Goal: Task Accomplishment & Management: Use online tool/utility

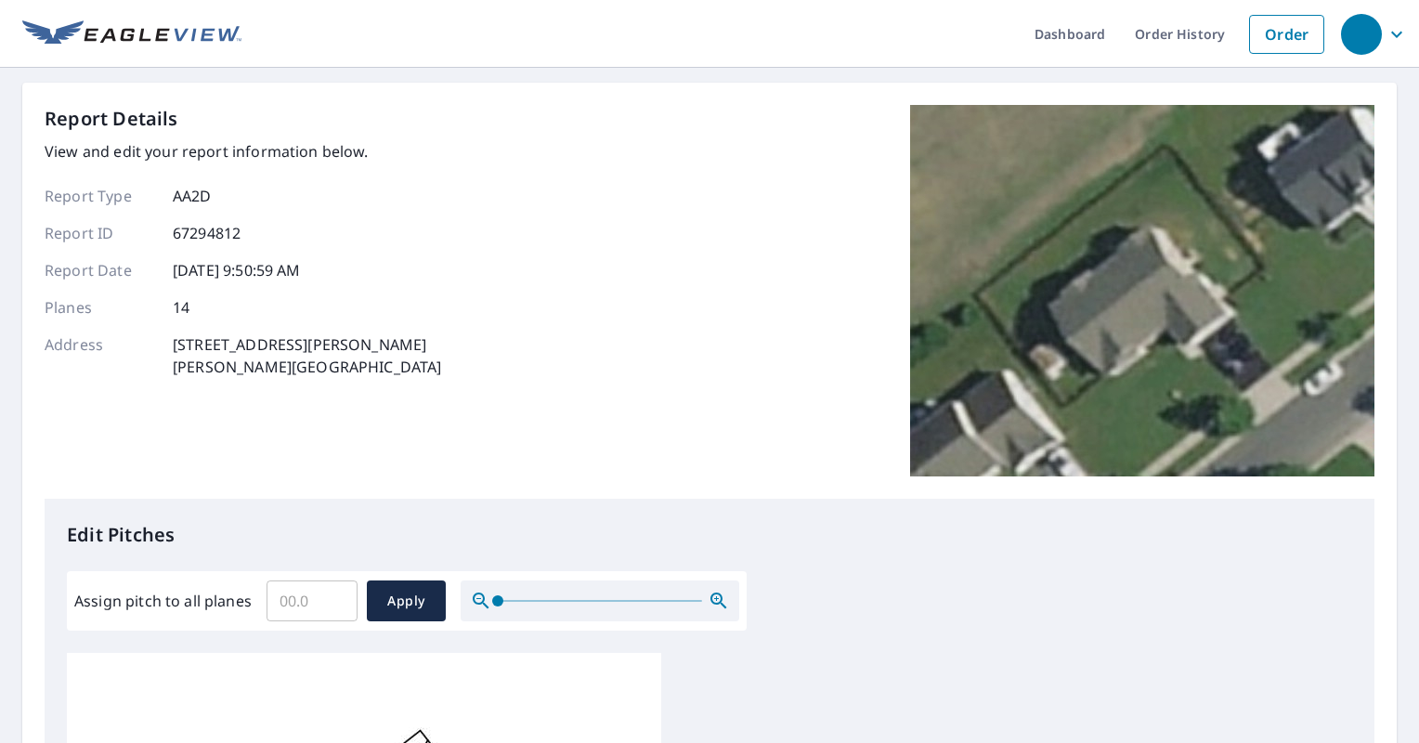
click at [281, 602] on input "Assign pitch to all planes" at bounding box center [312, 601] width 91 height 52
type input "9"
click at [411, 595] on span "Apply" at bounding box center [406, 601] width 49 height 23
type input "9"
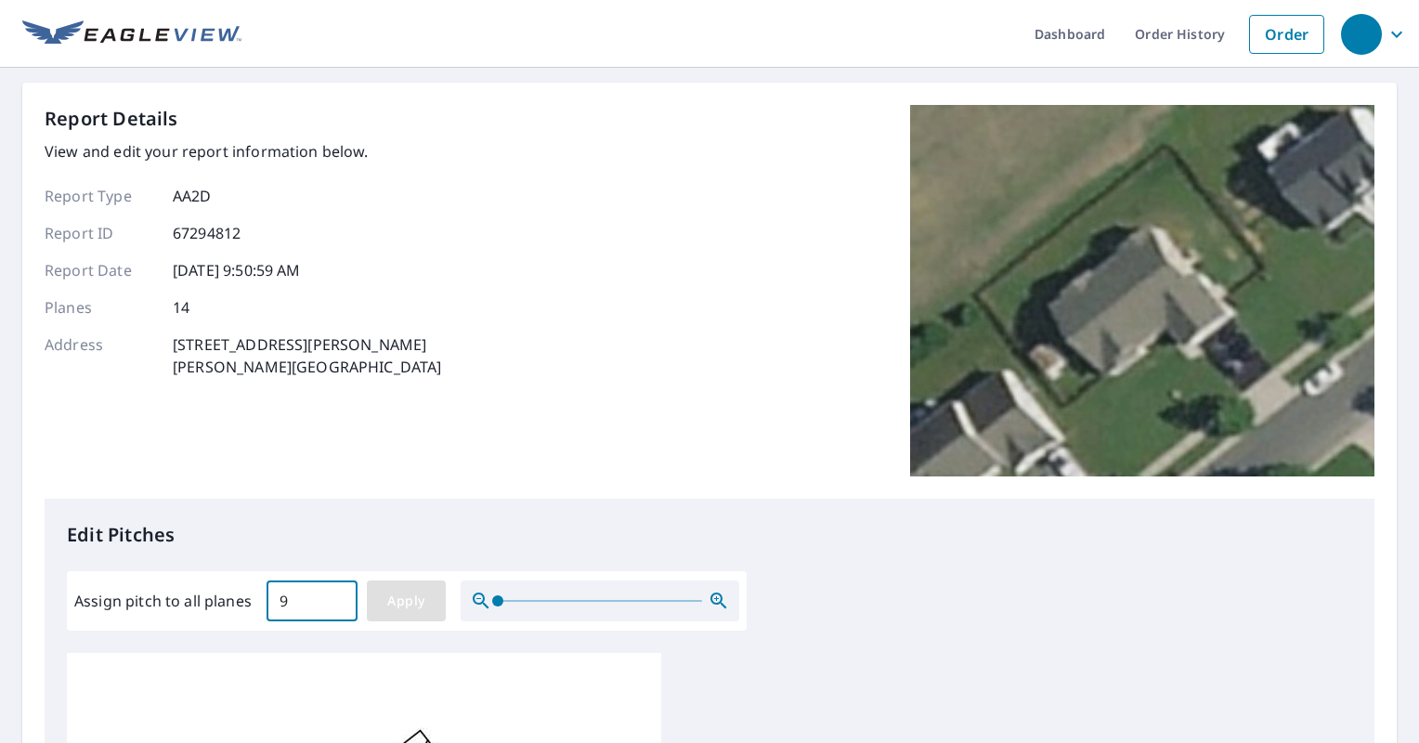
type input "9"
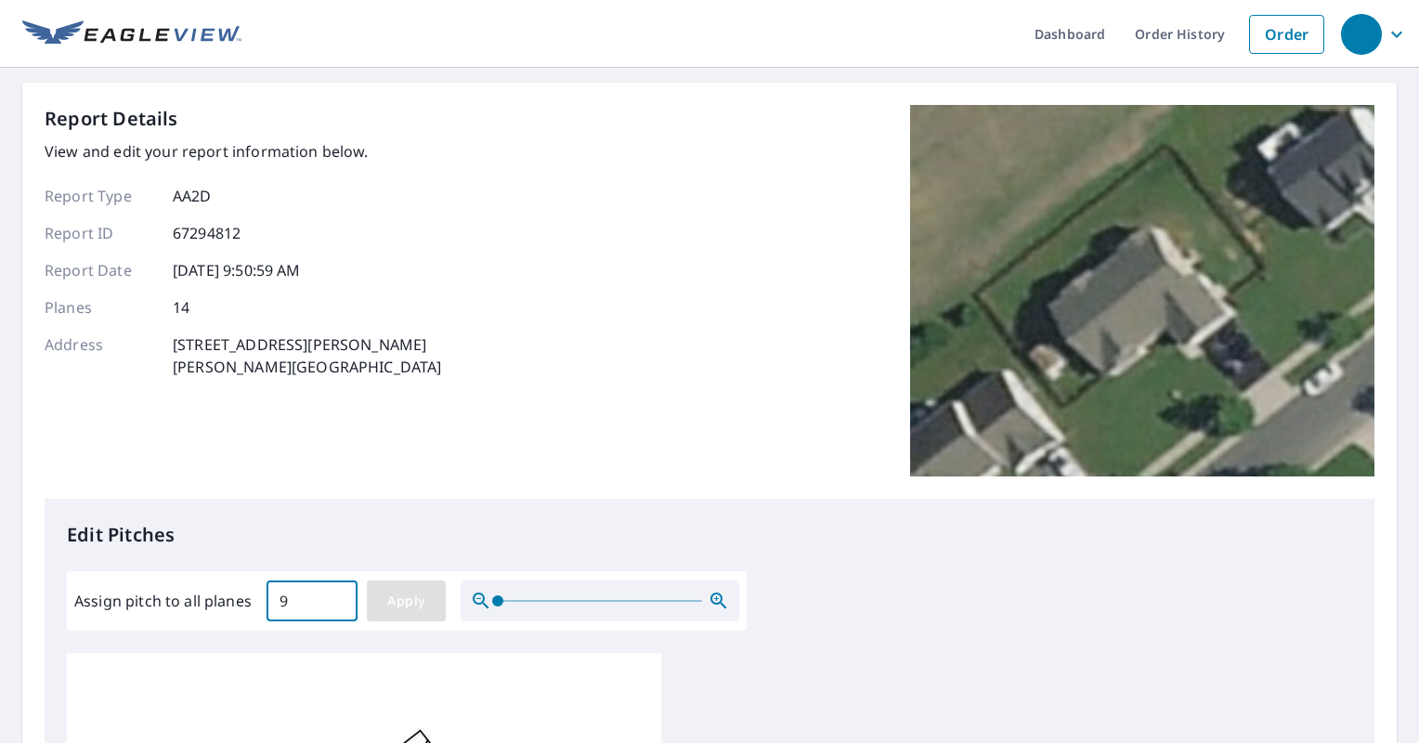
type input "9"
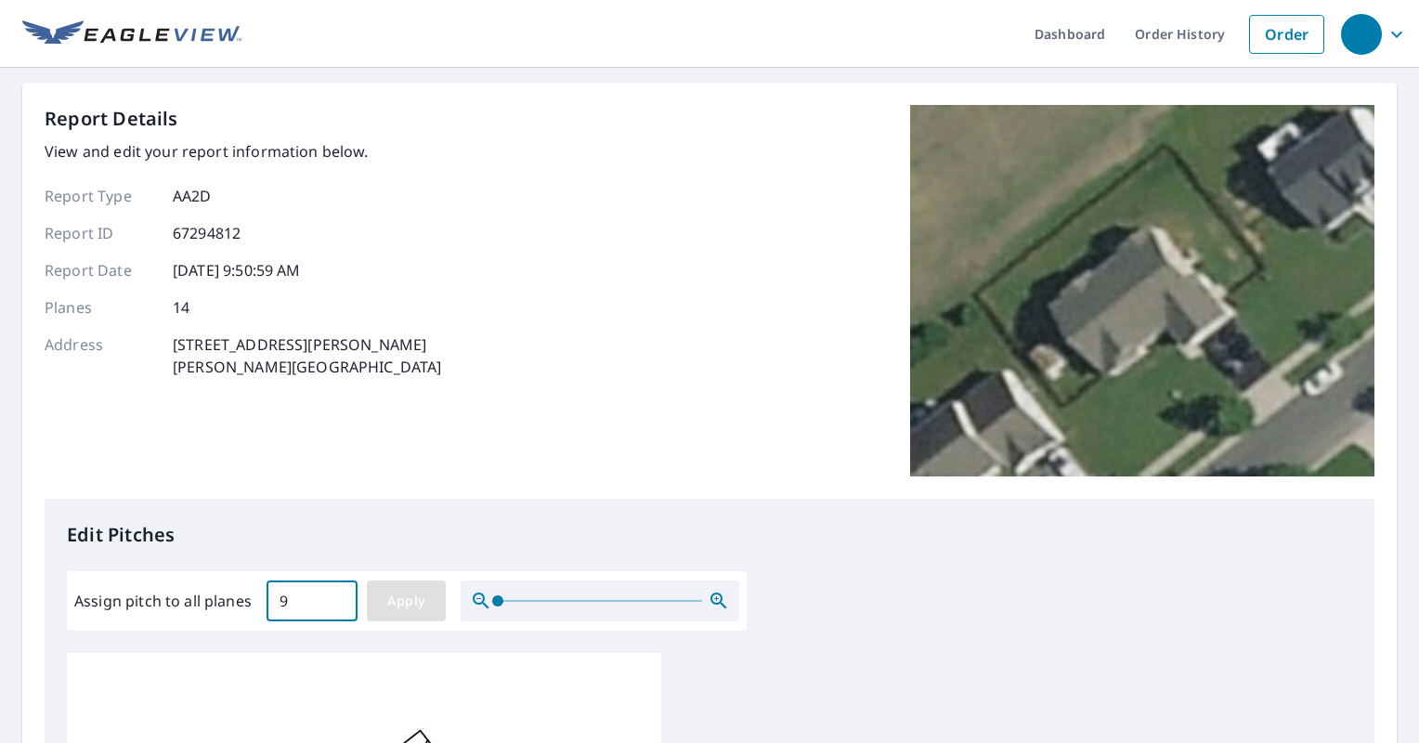
type input "9"
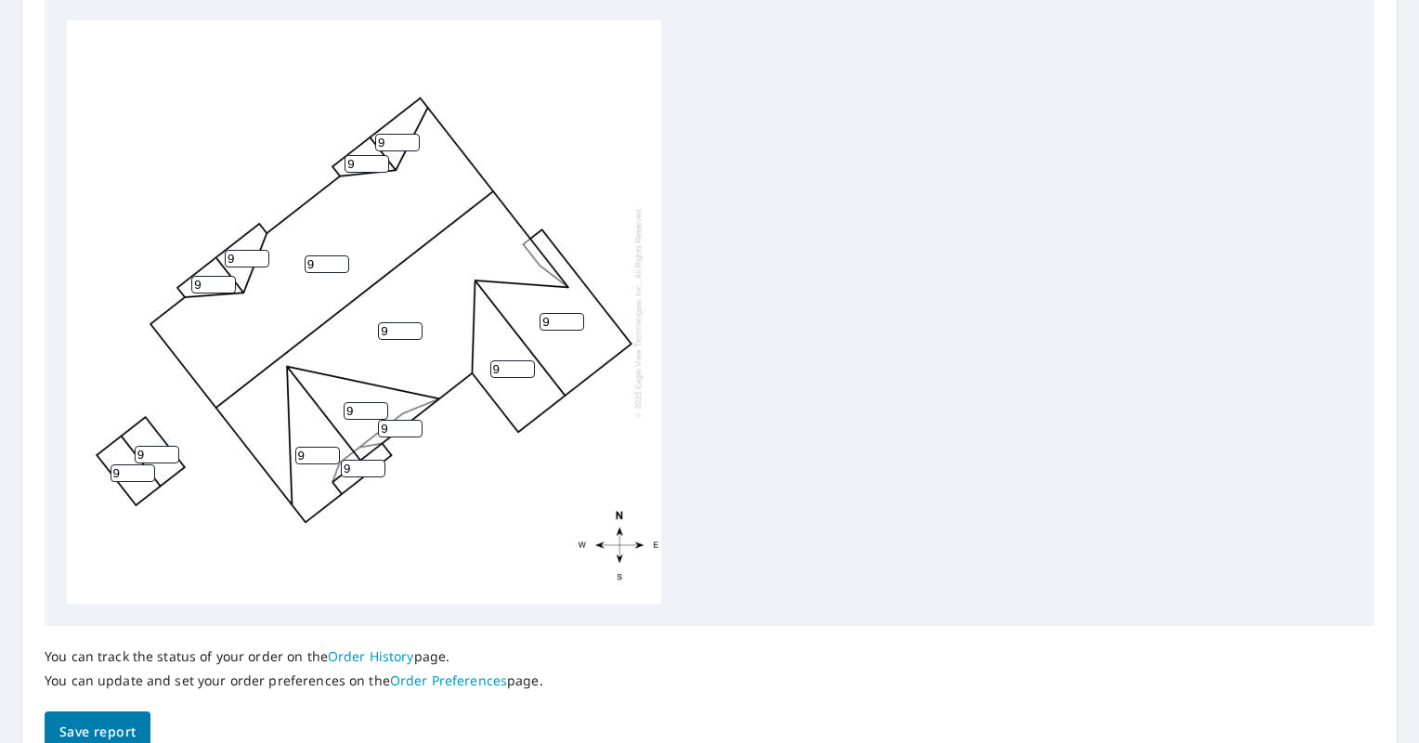
scroll to position [726, 0]
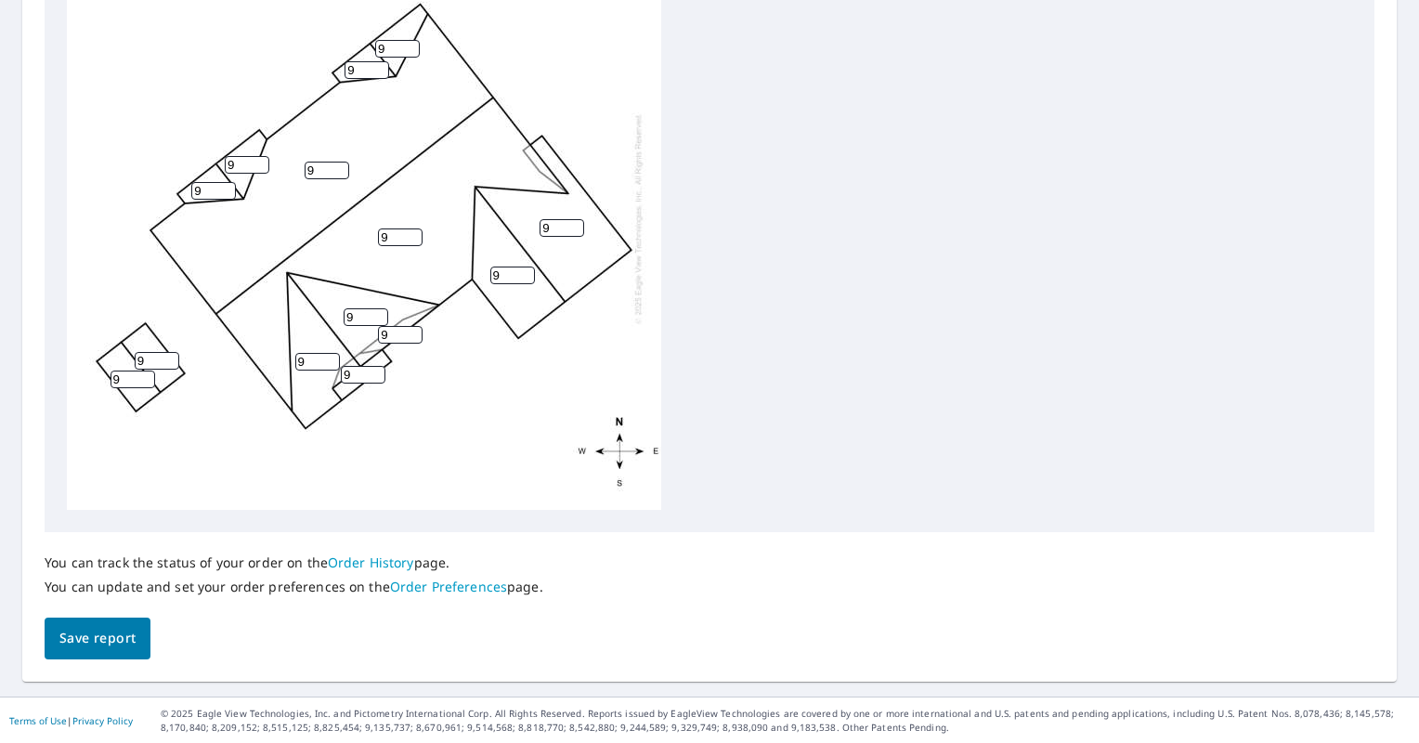
click at [81, 642] on span "Save report" at bounding box center [97, 638] width 76 height 23
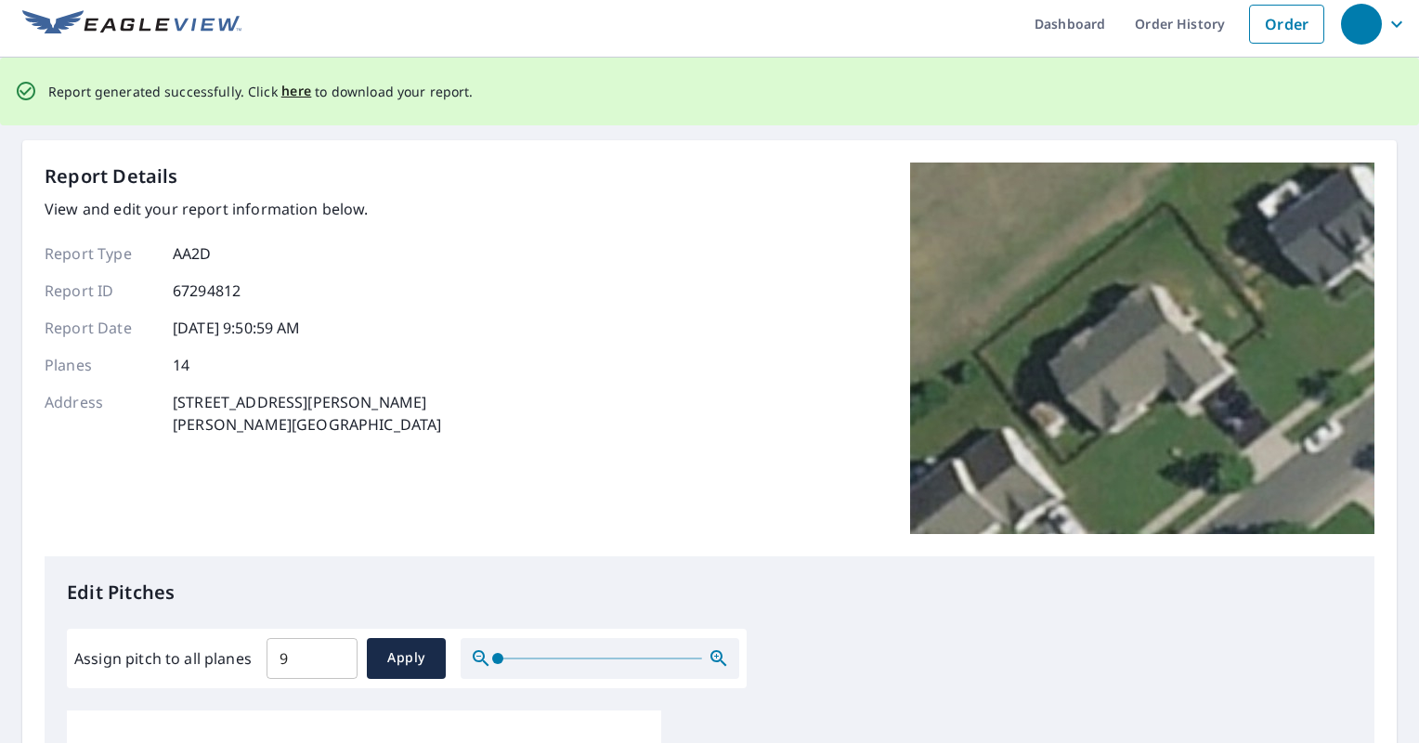
scroll to position [0, 0]
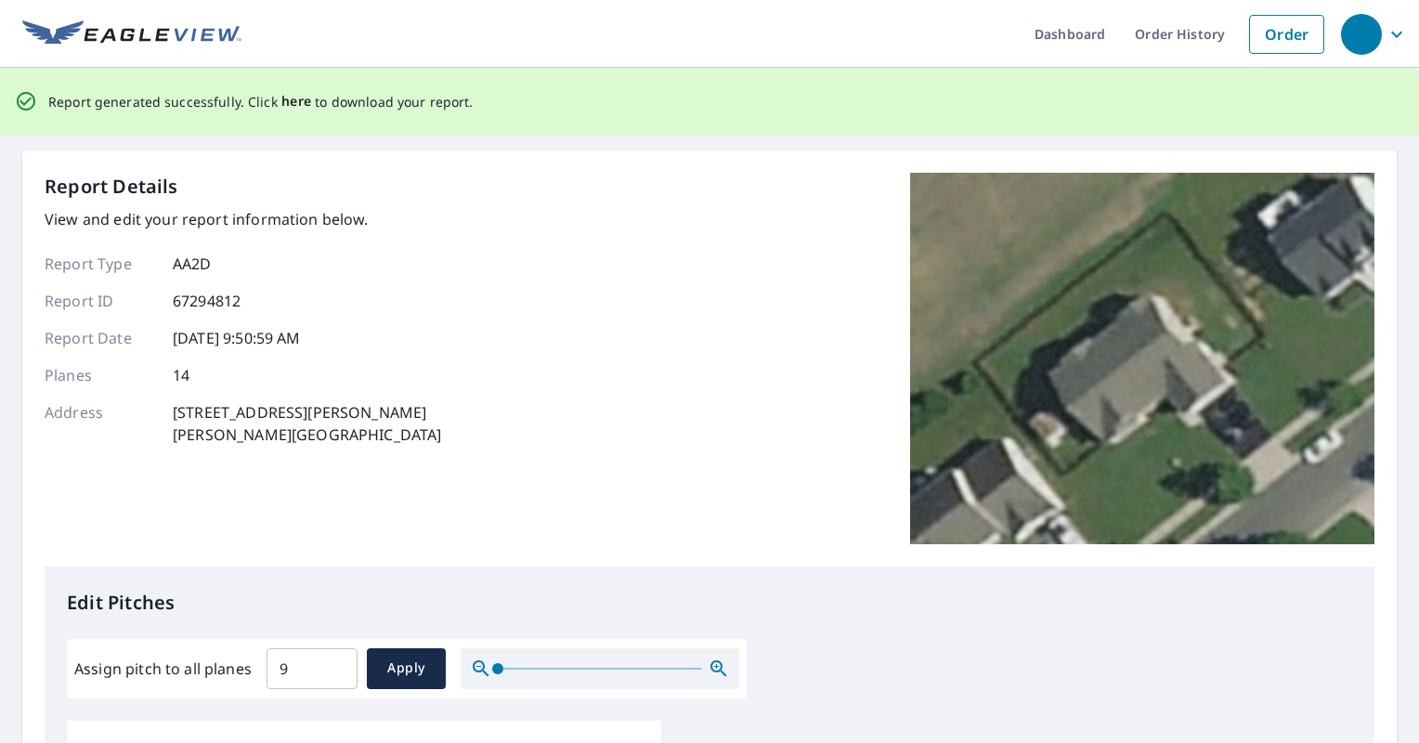
click at [286, 101] on span "here" at bounding box center [296, 101] width 31 height 23
